Goal: Task Accomplishment & Management: Use online tool/utility

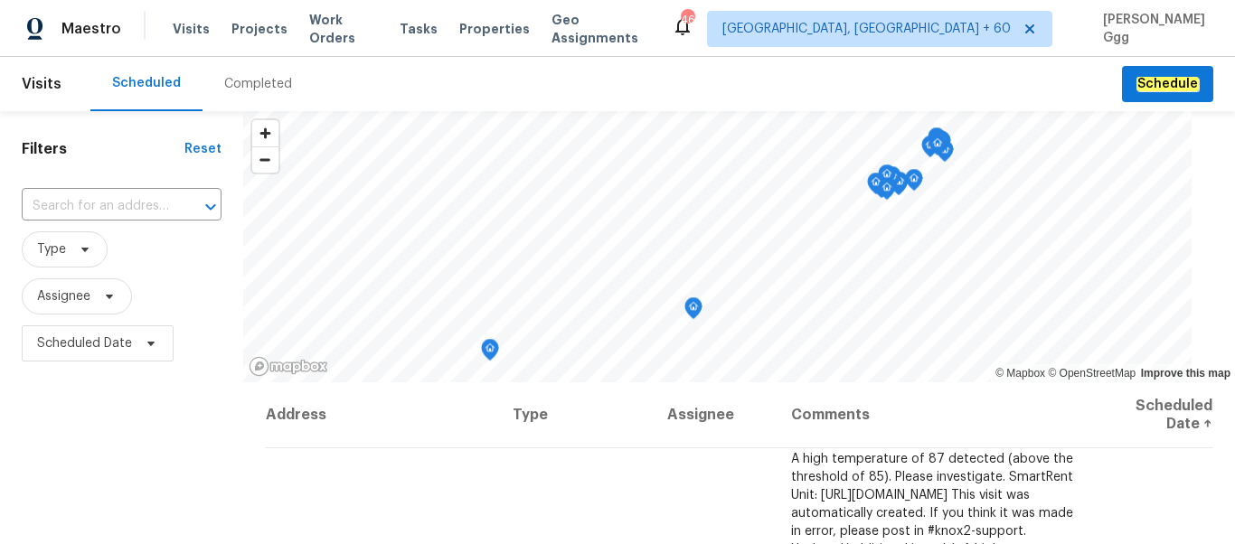
click at [259, 86] on div "Completed" at bounding box center [258, 84] width 68 height 18
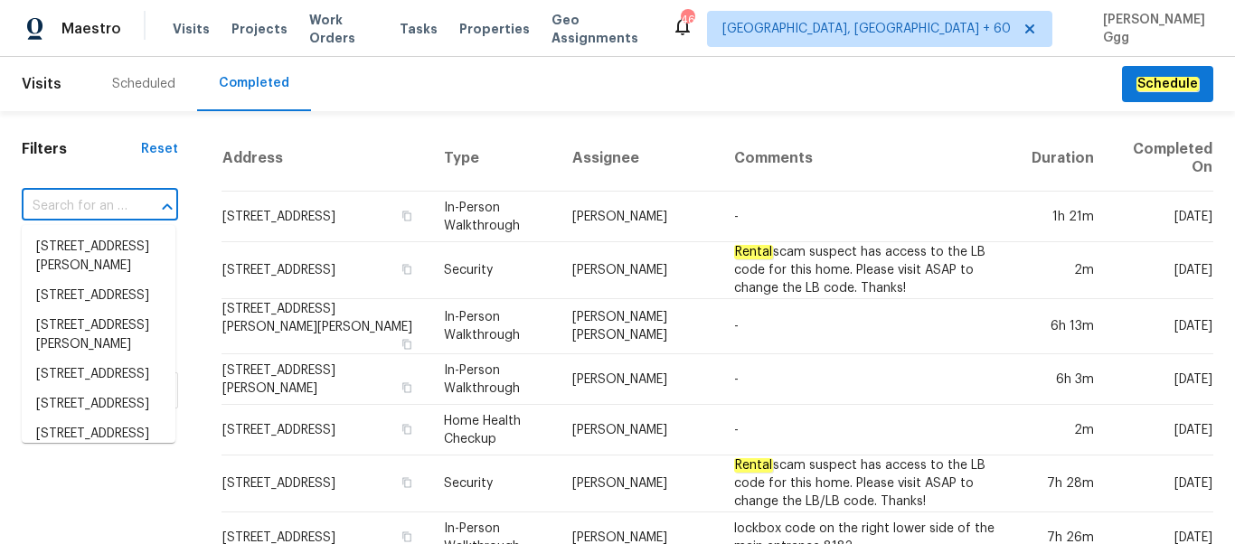
paste input "[STREET_ADDRESS]"
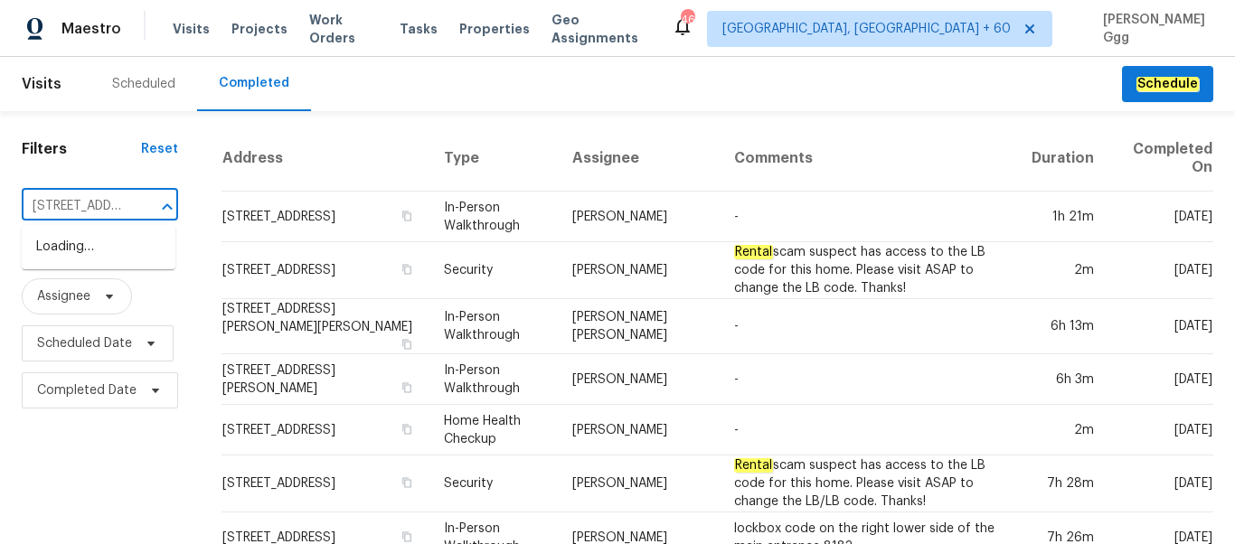
type input "[STREET_ADDRESS]"
click at [83, 259] on li "[STREET_ADDRESS]" at bounding box center [99, 247] width 154 height 30
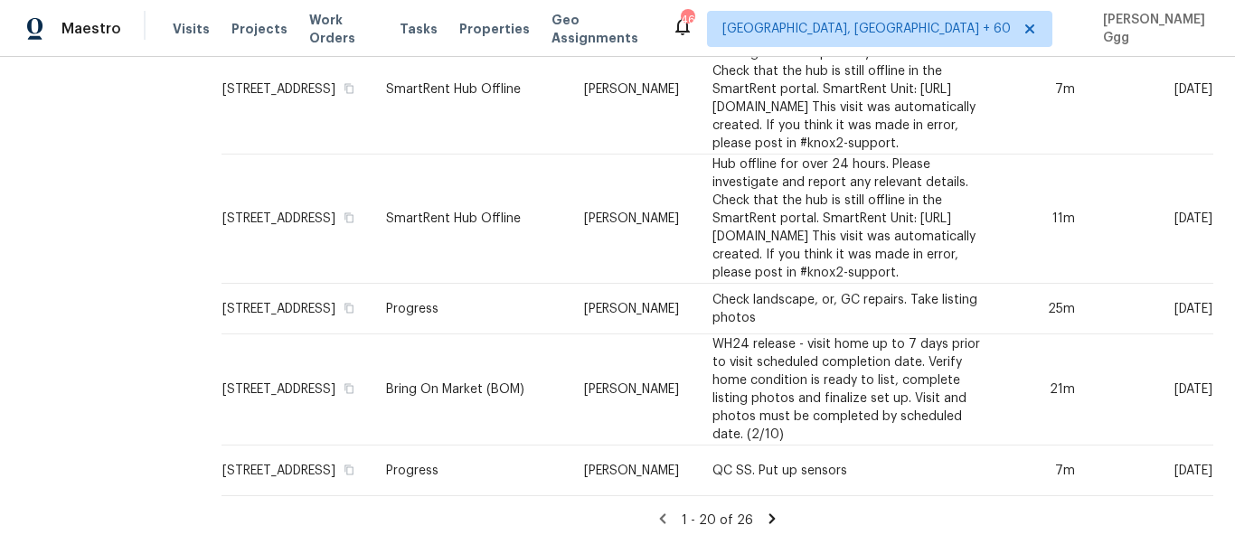
scroll to position [1593, 0]
click at [438, 454] on td "Progress" at bounding box center [471, 471] width 198 height 51
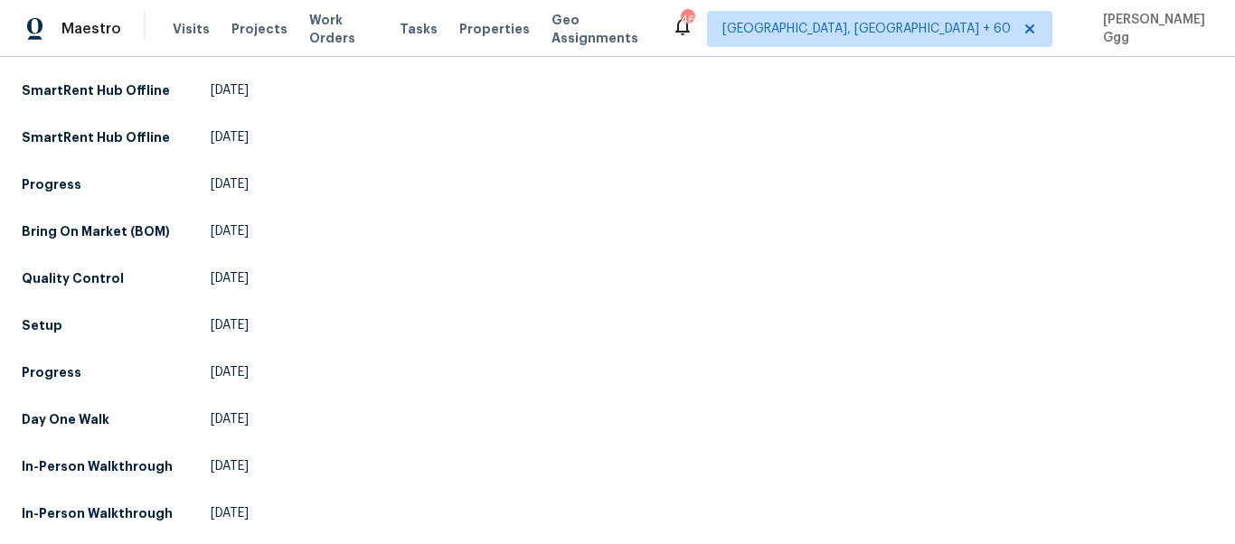
scroll to position [987, 0]
click at [52, 335] on h5 "Setup" at bounding box center [42, 325] width 41 height 18
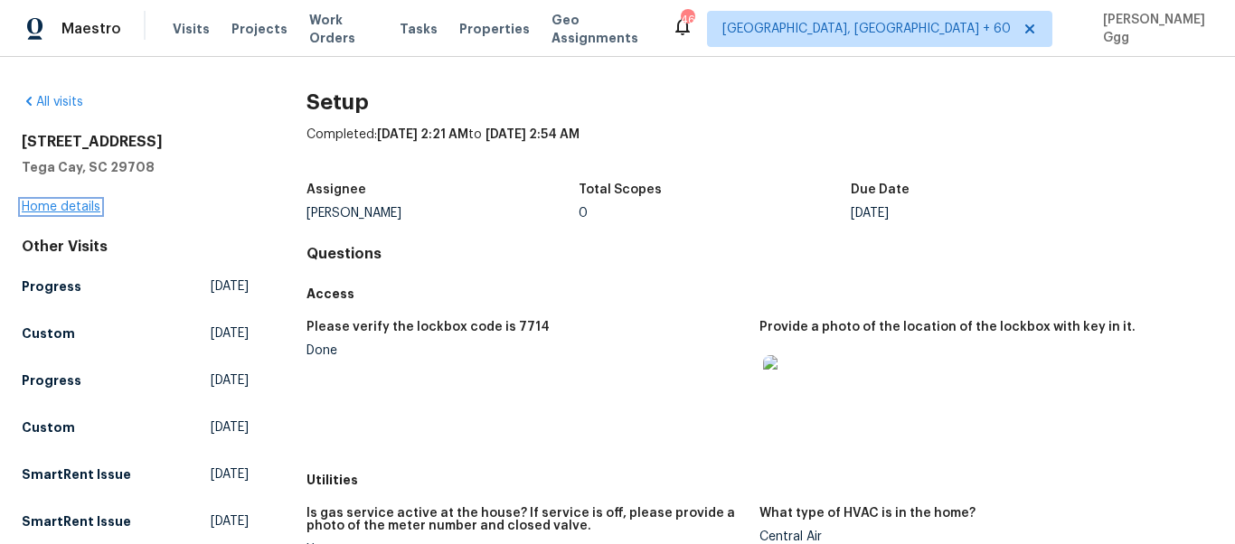
click at [68, 210] on link "Home details" at bounding box center [61, 207] width 79 height 13
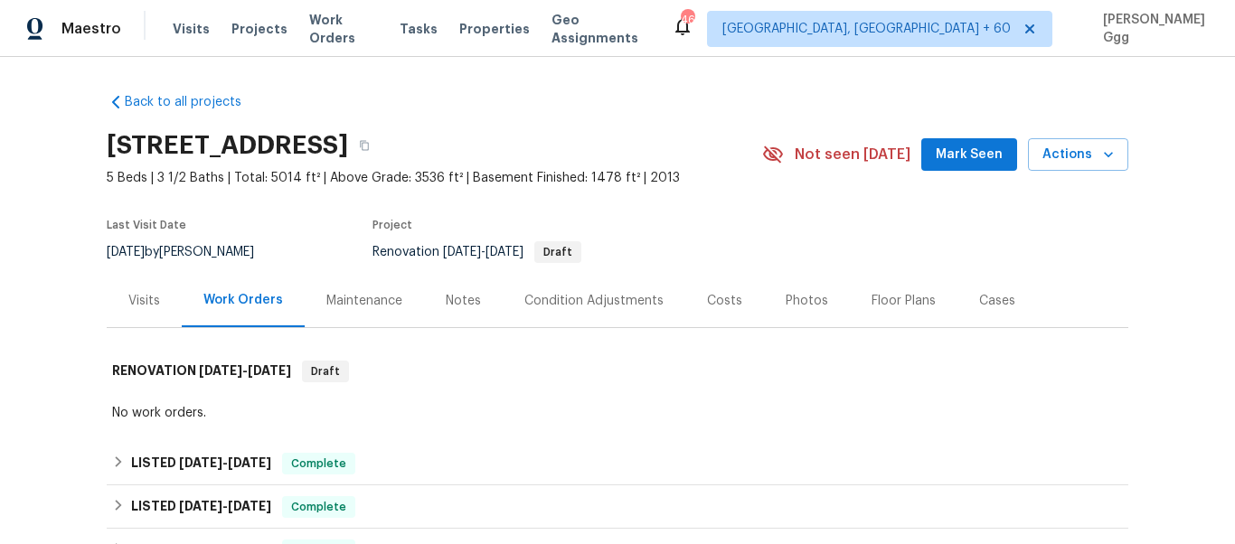
click at [787, 296] on div "Photos" at bounding box center [807, 301] width 42 height 18
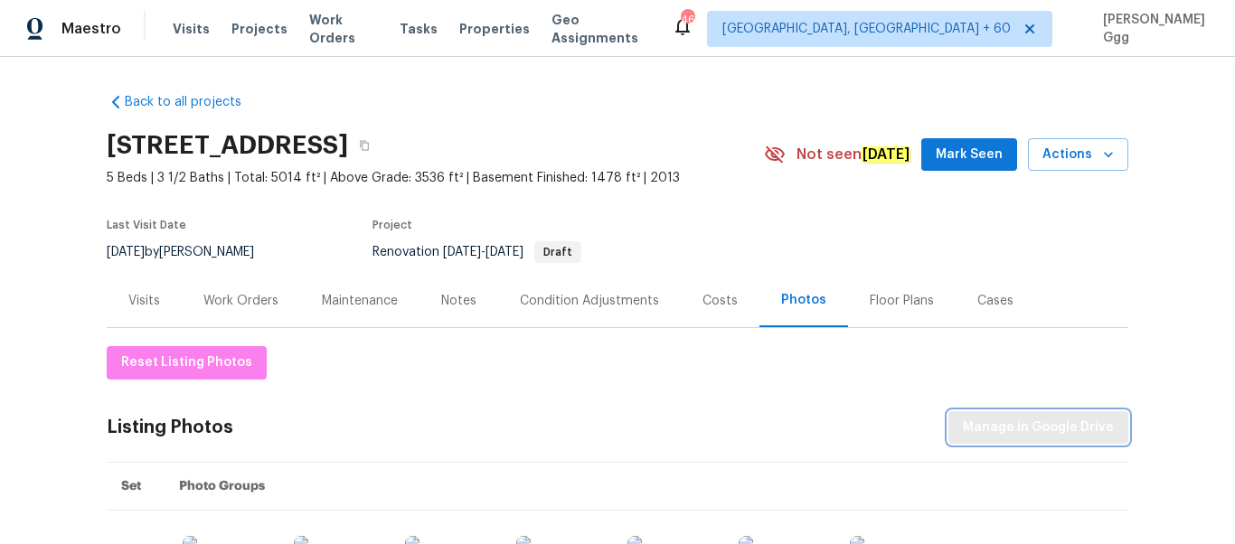
click at [958, 420] on button "Manage in Google Drive" at bounding box center [1039, 427] width 180 height 33
